Goal: Task Accomplishment & Management: Use online tool/utility

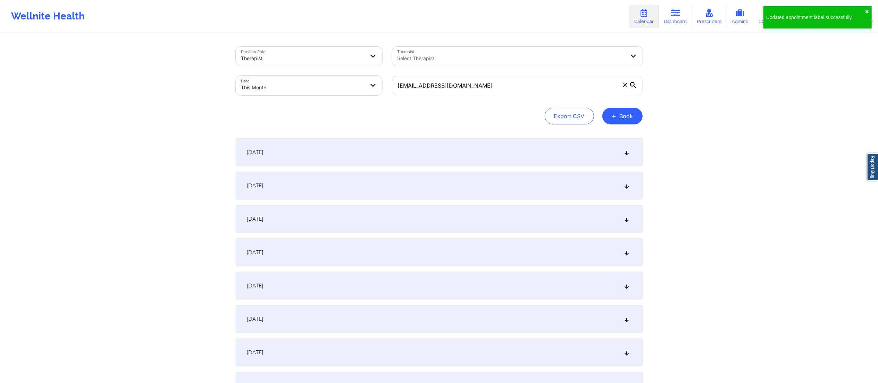
type input "[EMAIL_ADDRESS][DOMAIN_NAME]"
click at [328, 179] on div "[DATE]" at bounding box center [439, 186] width 407 height 28
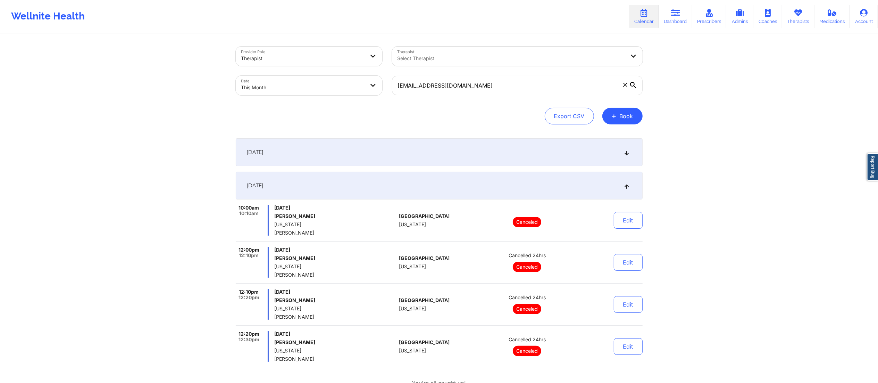
click at [446, 59] on div at bounding box center [512, 58] width 228 height 8
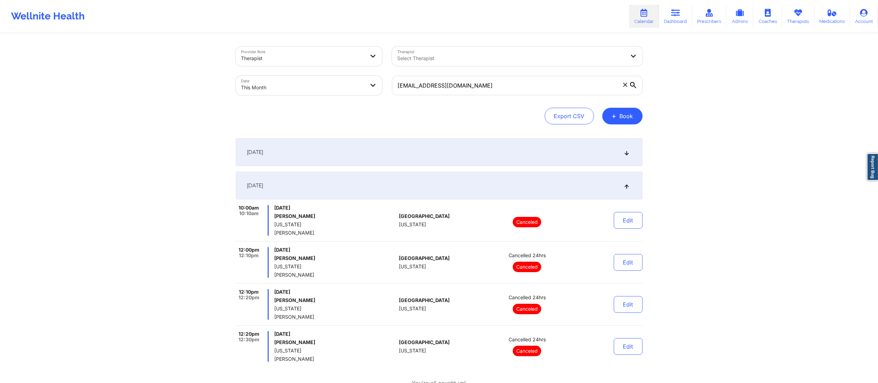
click at [624, 83] on icon at bounding box center [625, 85] width 4 height 4
click at [624, 83] on input "[EMAIL_ADDRESS][DOMAIN_NAME]" at bounding box center [517, 85] width 251 height 19
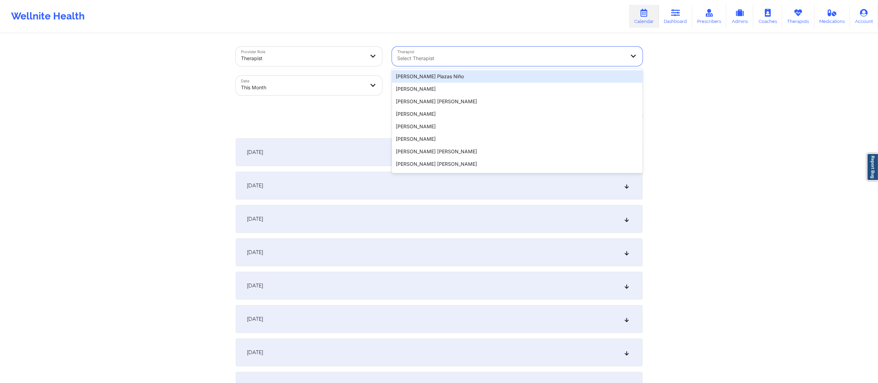
click at [446, 54] on div at bounding box center [512, 58] width 228 height 8
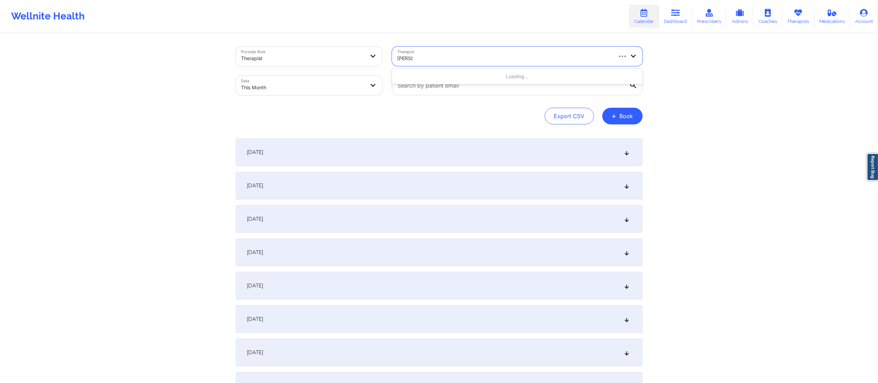
type input "[PERSON_NAME]"
click at [453, 72] on div "[PERSON_NAME]" at bounding box center [517, 76] width 251 height 13
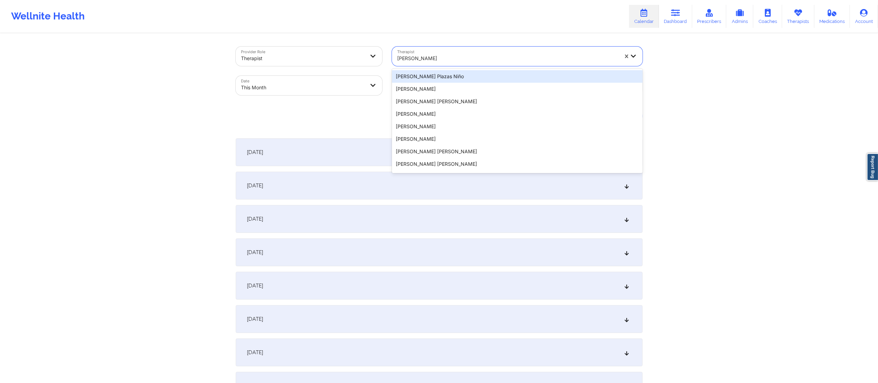
click at [443, 53] on div "[PERSON_NAME]" at bounding box center [508, 58] width 221 height 15
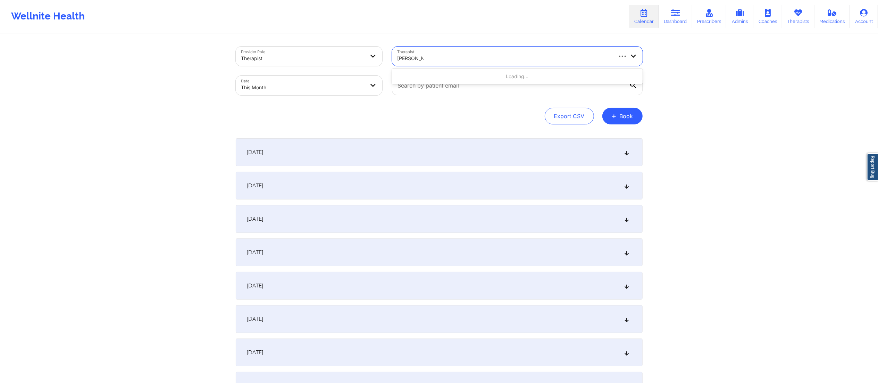
type input "[PERSON_NAME]"
drag, startPoint x: 446, startPoint y: 53, endPoint x: 401, endPoint y: 54, distance: 45.2
click at [401, 54] on div "[PERSON_NAME]" at bounding box center [505, 56] width 227 height 19
click at [443, 57] on div at bounding box center [508, 58] width 221 height 8
type input "[PERSON_NAME]"
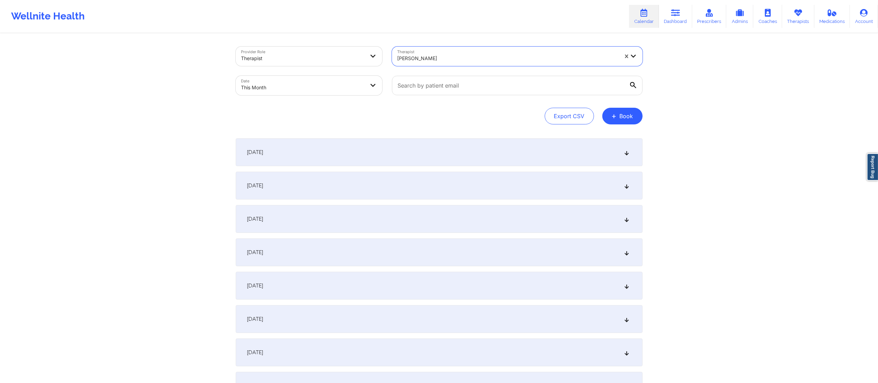
click at [446, 63] on div "[PERSON_NAME]" at bounding box center [505, 56] width 227 height 19
click at [308, 58] on div at bounding box center [303, 58] width 124 height 8
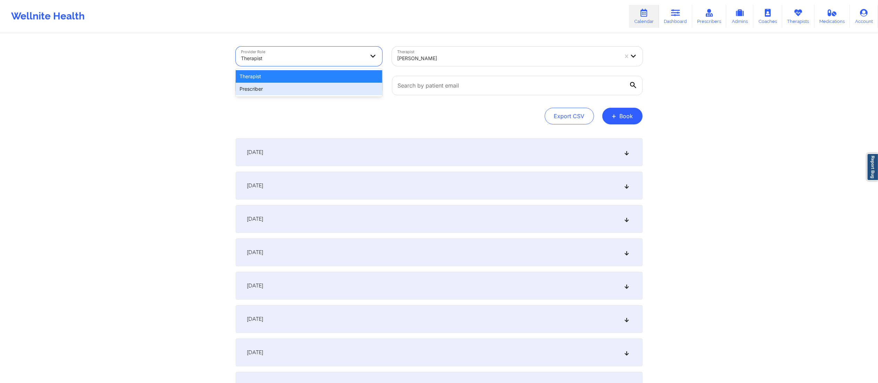
click at [302, 90] on div "Prescriber" at bounding box center [309, 89] width 147 height 13
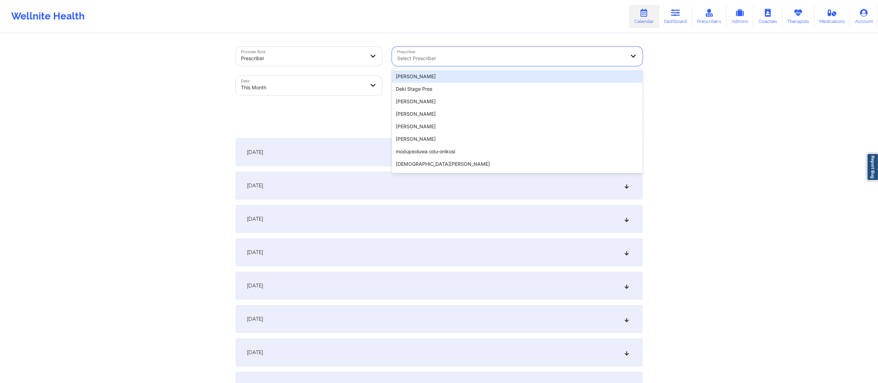
click at [433, 54] on div at bounding box center [512, 58] width 228 height 8
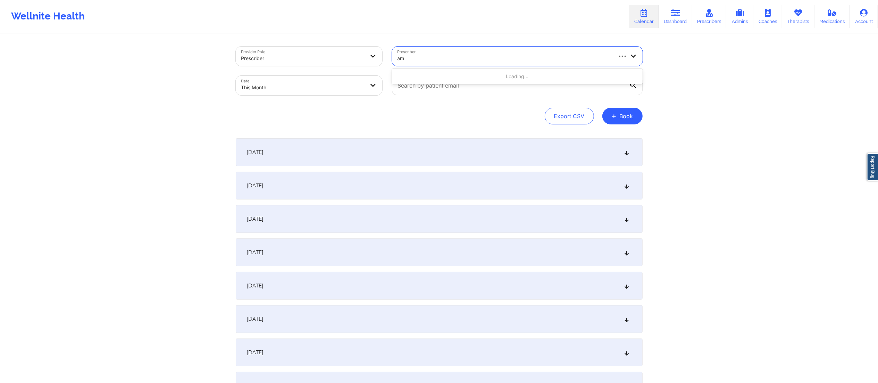
type input "[PERSON_NAME]"
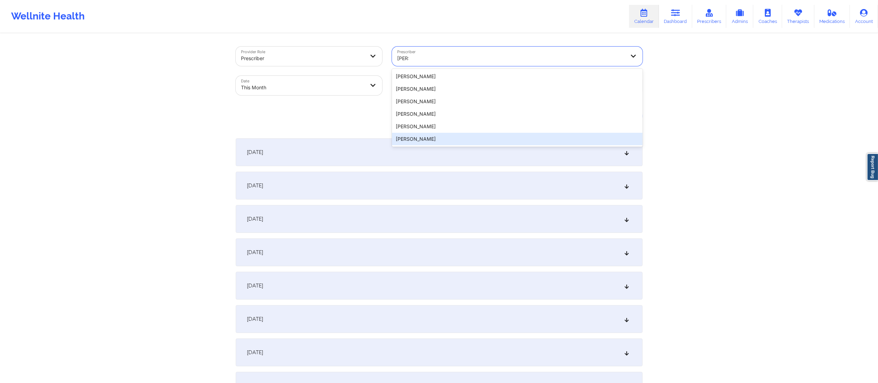
click at [423, 143] on div "[PERSON_NAME]" at bounding box center [517, 139] width 251 height 13
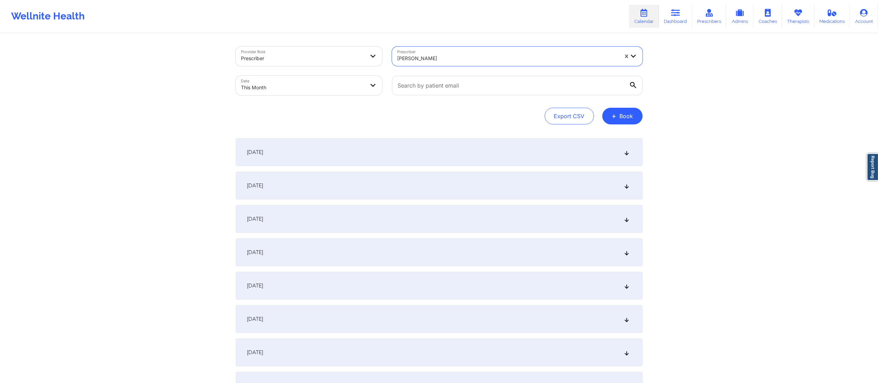
click at [404, 187] on div "[DATE]" at bounding box center [439, 186] width 407 height 28
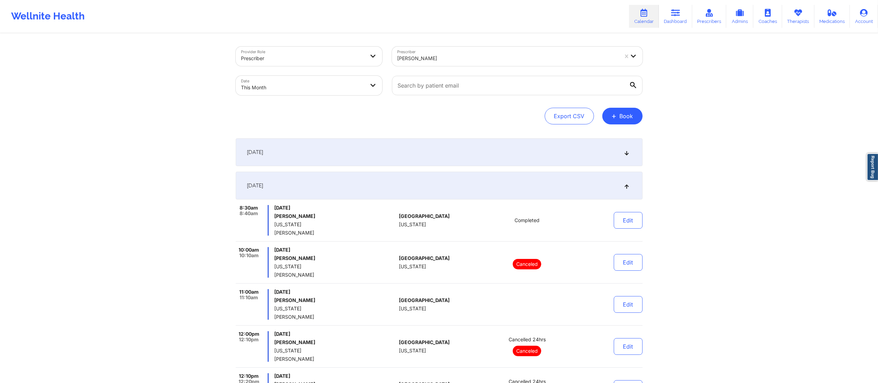
click at [543, 181] on div "[DATE]" at bounding box center [439, 186] width 407 height 28
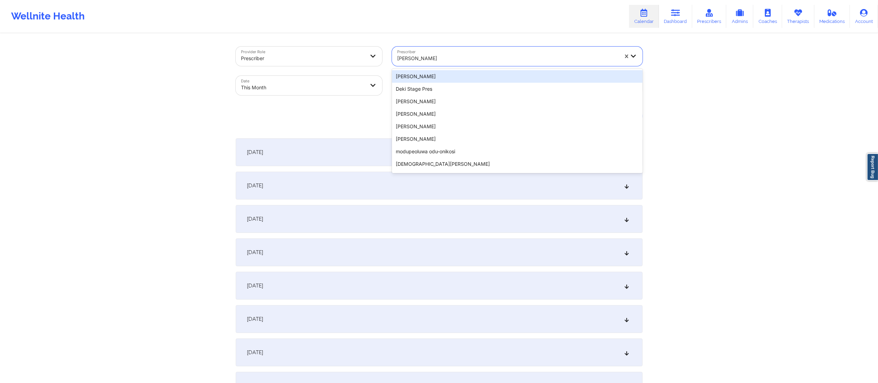
click at [456, 57] on div at bounding box center [508, 58] width 221 height 8
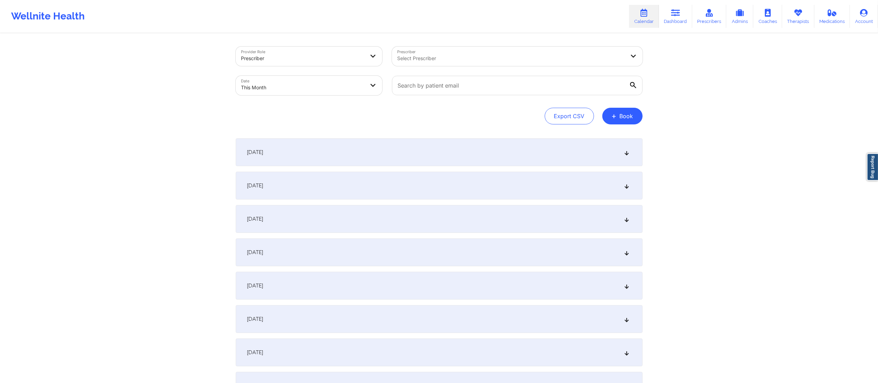
click at [445, 85] on input "text" at bounding box center [517, 85] width 251 height 19
